Goal: Task Accomplishment & Management: Manage account settings

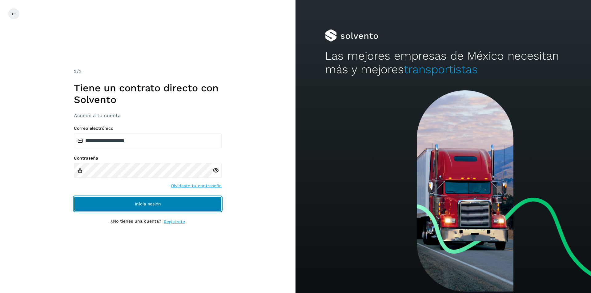
click at [156, 201] on button "Inicia sesión" at bounding box center [148, 204] width 148 height 15
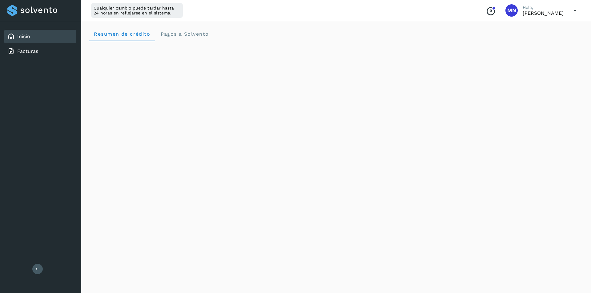
click at [575, 12] on icon at bounding box center [574, 10] width 13 height 13
click at [538, 40] on div "Cerrar sesión" at bounding box center [543, 40] width 73 height 12
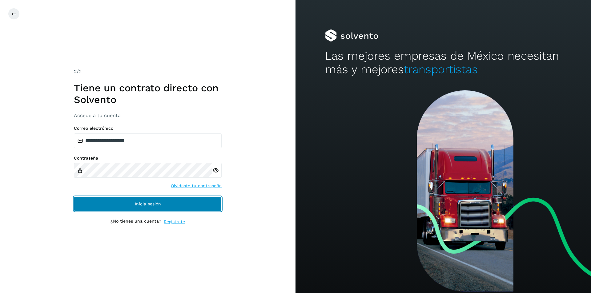
click at [166, 199] on button "Inicia sesión" at bounding box center [148, 204] width 148 height 15
